Goal: Task Accomplishment & Management: Manage account settings

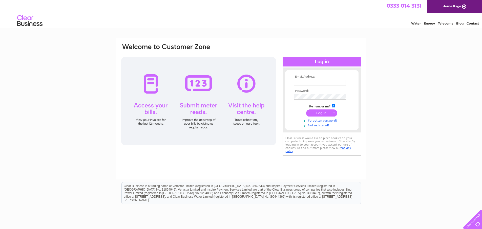
type input "[EMAIL_ADDRESS][DOMAIN_NAME]"
click at [321, 114] on input "submit" at bounding box center [321, 113] width 31 height 7
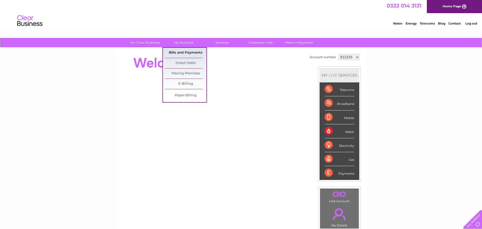
click at [193, 53] on link "Bills and Payments" at bounding box center [186, 53] width 42 height 10
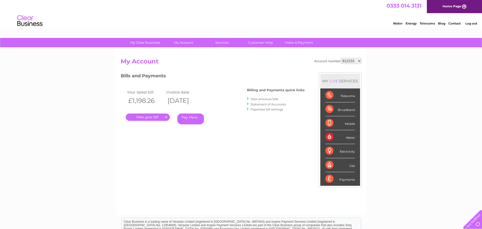
click at [359, 61] on select "912233 912245 912246 1100657 1100669 1103894 3023961" at bounding box center [351, 61] width 21 height 6
select select "3023961"
click at [341, 58] on select "912233 912245 912246 1100657 1100669 1103894 3023961" at bounding box center [351, 61] width 21 height 6
click at [165, 117] on link "." at bounding box center [148, 117] width 44 height 7
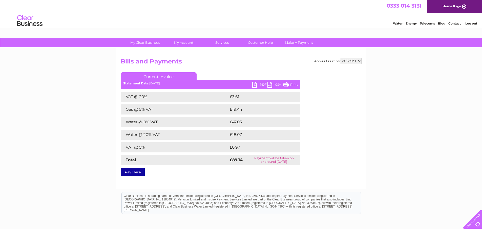
click at [255, 85] on link "PDF" at bounding box center [259, 85] width 15 height 7
